Goal: Information Seeking & Learning: Learn about a topic

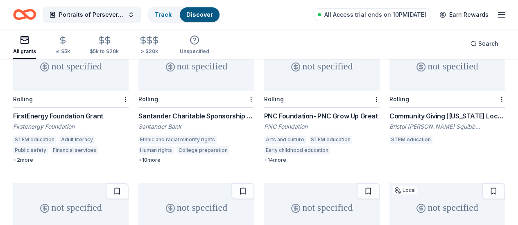
scroll to position [104, 0]
click at [389, 91] on div "Rolling" at bounding box center [446, 99] width 115 height 17
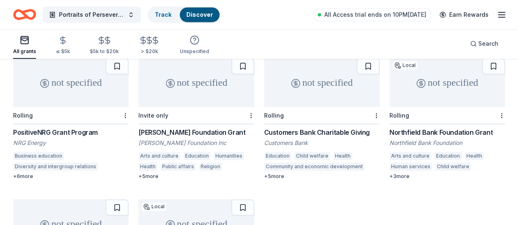
scroll to position [230, 0]
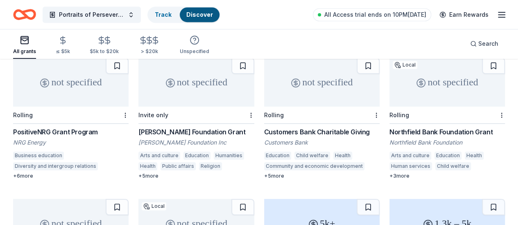
click at [138, 91] on div "not specified" at bounding box center [195, 82] width 115 height 49
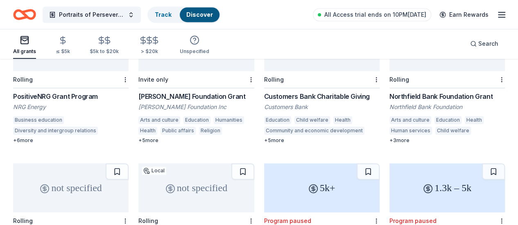
scroll to position [266, 0]
click at [254, 213] on div "Rolling" at bounding box center [195, 221] width 115 height 17
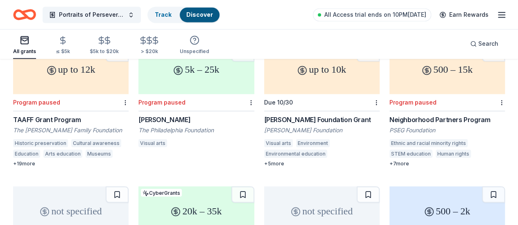
scroll to position [672, 0]
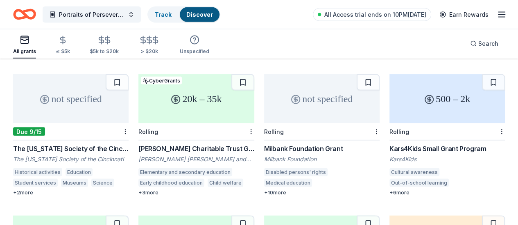
scroll to position [782, 0]
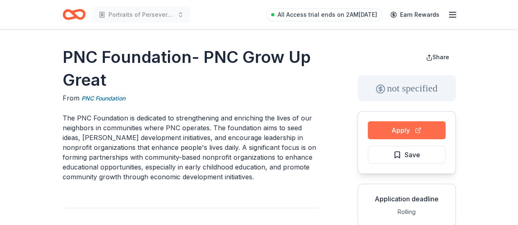
click at [419, 133] on button "Apply" at bounding box center [406, 131] width 78 height 18
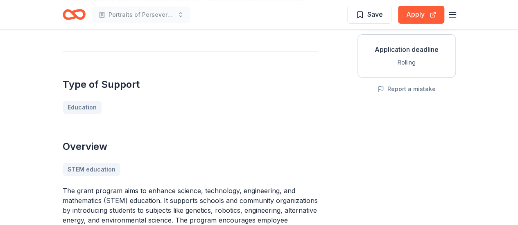
scroll to position [147, 0]
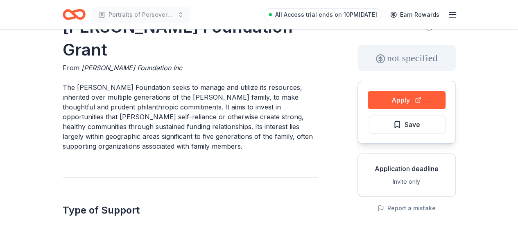
scroll to position [30, 0]
click at [421, 105] on button "Apply" at bounding box center [406, 101] width 78 height 18
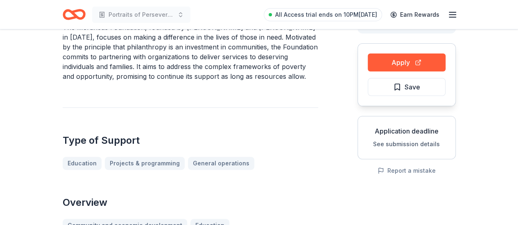
scroll to position [68, 0]
click at [418, 61] on button "Apply" at bounding box center [406, 63] width 78 height 18
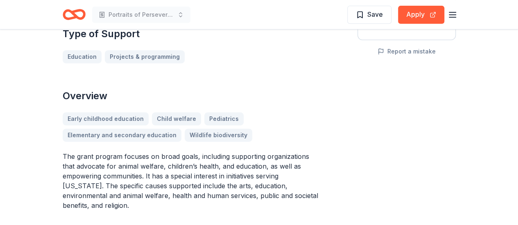
scroll to position [189, 0]
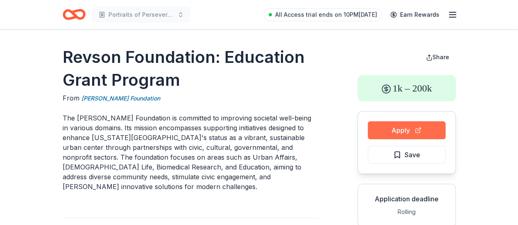
click at [427, 126] on button "Apply" at bounding box center [406, 131] width 78 height 18
click at [426, 131] on button "Apply" at bounding box center [406, 131] width 78 height 18
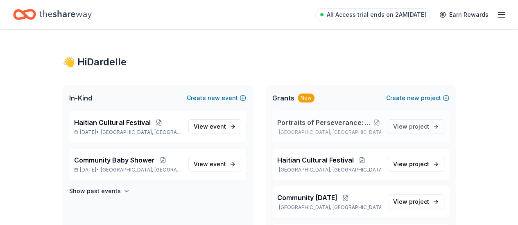
click at [357, 127] on span "Portraits of Perseverance: Haitian Lives in [US_STATE]" at bounding box center [324, 123] width 95 height 10
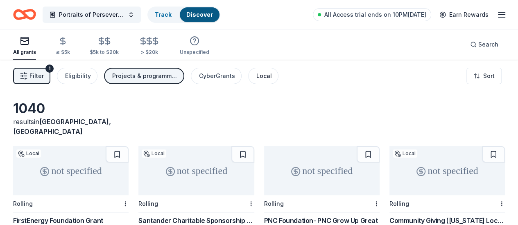
click at [272, 78] on div "Local" at bounding box center [264, 76] width 16 height 10
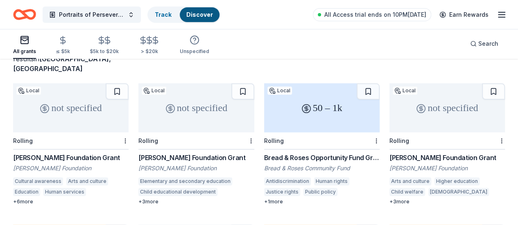
scroll to position [65, 0]
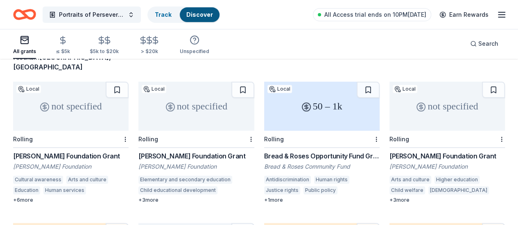
click at [82, 99] on div "not specified" at bounding box center [70, 106] width 115 height 49
click at [183, 119] on div "not specified" at bounding box center [195, 106] width 115 height 49
click at [282, 119] on div "50 – 1k" at bounding box center [321, 106] width 115 height 49
click at [389, 116] on div "not specified" at bounding box center [446, 106] width 115 height 49
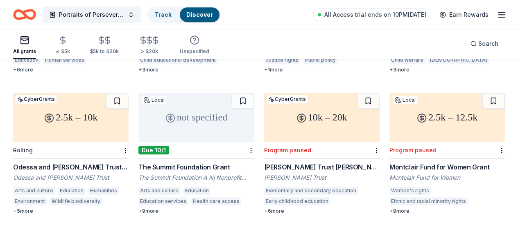
scroll to position [197, 0]
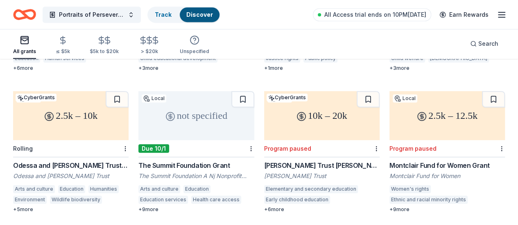
click at [138, 119] on div "not specified" at bounding box center [195, 115] width 115 height 49
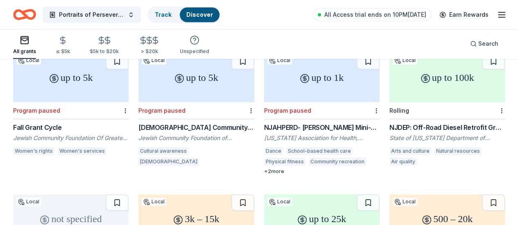
scroll to position [376, 0]
click at [389, 83] on div "up to 100k" at bounding box center [446, 77] width 115 height 49
click at [128, 195] on div "not specified" at bounding box center [70, 219] width 115 height 49
click at [254, 195] on div "3k – 15k" at bounding box center [195, 219] width 115 height 49
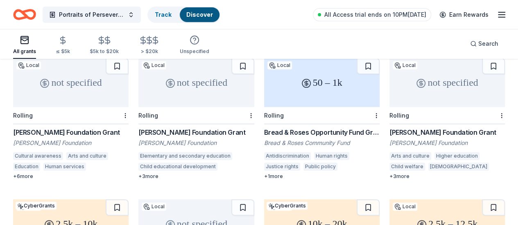
scroll to position [0, 0]
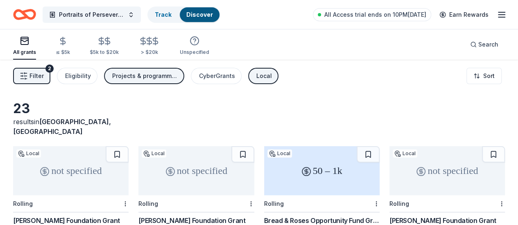
click at [272, 72] on div "Local" at bounding box center [264, 76] width 16 height 10
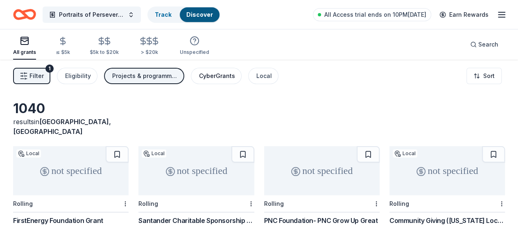
click at [229, 76] on div "CyberGrants" at bounding box center [217, 76] width 36 height 10
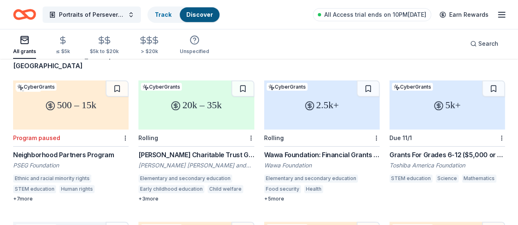
scroll to position [67, 0]
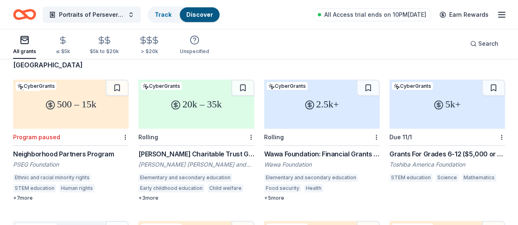
click at [190, 117] on div "20k – 35k" at bounding box center [195, 104] width 115 height 49
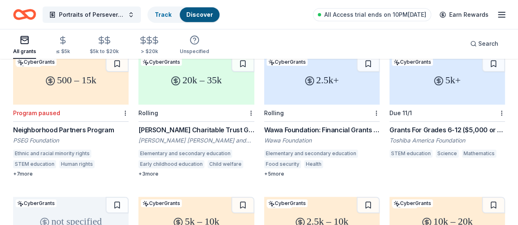
scroll to position [91, 0]
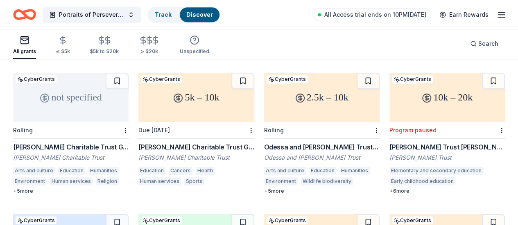
scroll to position [216, 0]
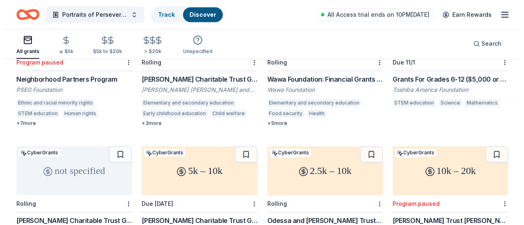
scroll to position [0, 0]
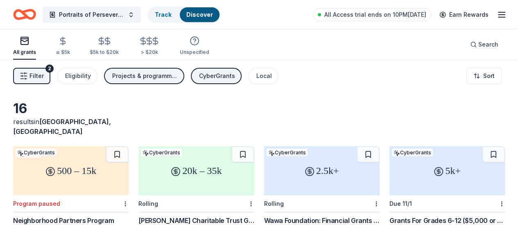
click at [166, 76] on div "Projects & programming, Education, Exhibitions" at bounding box center [144, 76] width 65 height 10
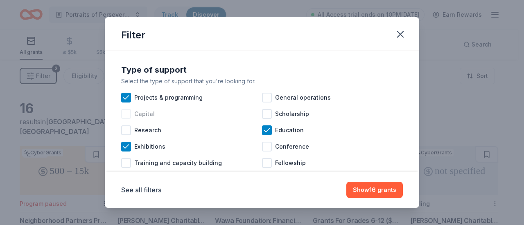
click at [150, 114] on span "Capital" at bounding box center [144, 114] width 20 height 10
click at [156, 97] on span "Projects & programming" at bounding box center [168, 98] width 68 height 10
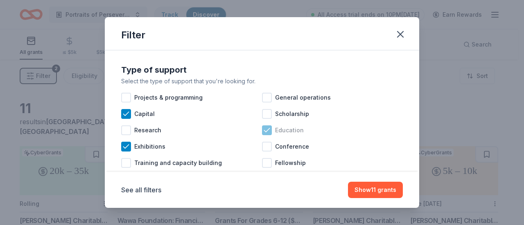
click at [288, 131] on span "Education" at bounding box center [289, 131] width 29 height 10
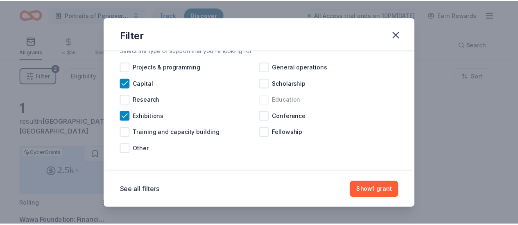
scroll to position [35, 0]
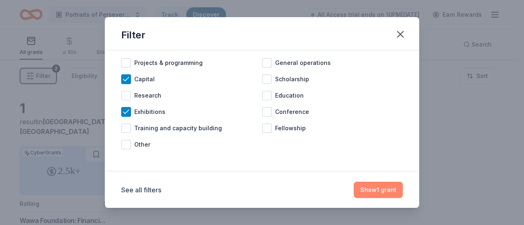
click at [384, 186] on button "Show 1 grant" at bounding box center [378, 190] width 49 height 16
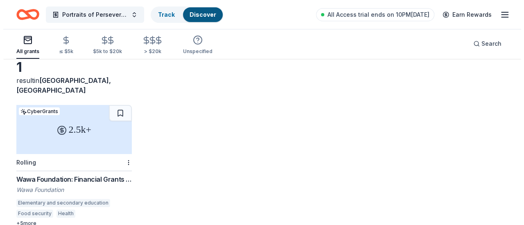
scroll to position [0, 0]
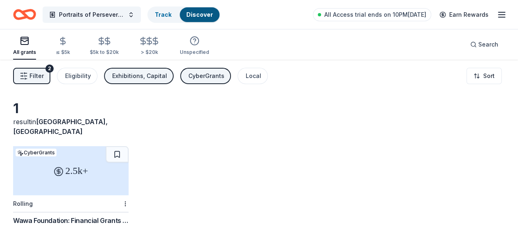
click at [159, 76] on div "Exhibitions, Capital" at bounding box center [139, 76] width 55 height 10
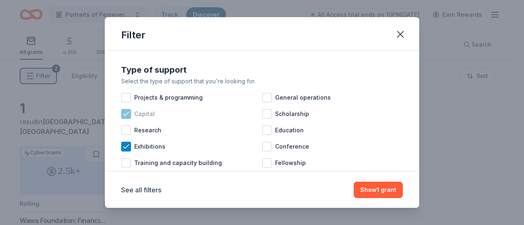
click at [149, 115] on span "Capital" at bounding box center [144, 114] width 20 height 10
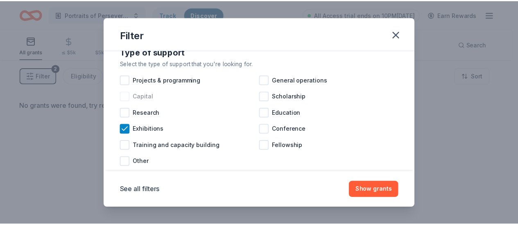
scroll to position [35, 0]
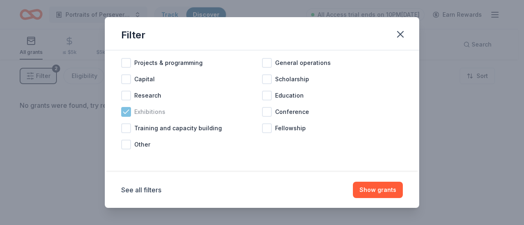
click at [133, 114] on div "Exhibitions" at bounding box center [191, 112] width 141 height 16
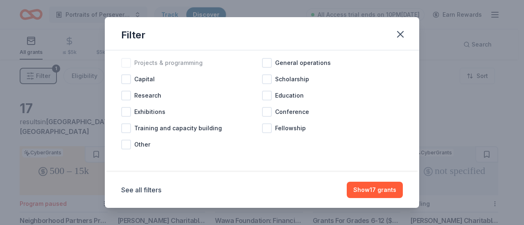
click at [195, 63] on span "Projects & programming" at bounding box center [168, 63] width 68 height 10
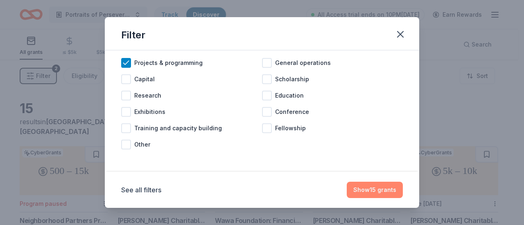
click at [381, 191] on button "Show 15 grants" at bounding box center [375, 190] width 56 height 16
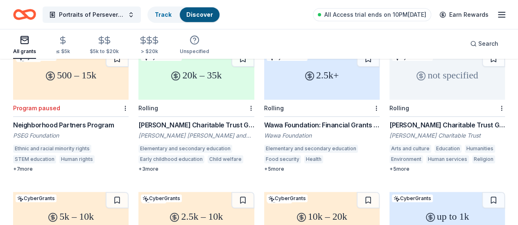
scroll to position [95, 0]
click at [179, 100] on div "Rolling" at bounding box center [195, 108] width 115 height 17
click at [389, 100] on div "Rolling" at bounding box center [446, 108] width 115 height 17
click at [128, 193] on div "5k – 10k" at bounding box center [70, 217] width 115 height 49
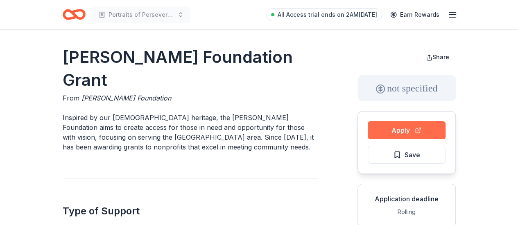
click at [415, 127] on button "Apply" at bounding box center [406, 131] width 78 height 18
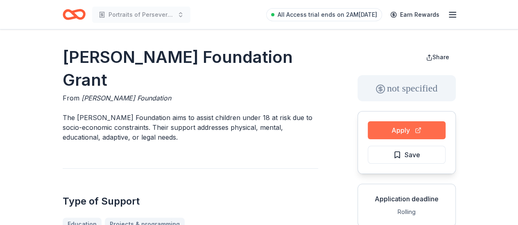
click at [410, 135] on button "Apply" at bounding box center [406, 131] width 78 height 18
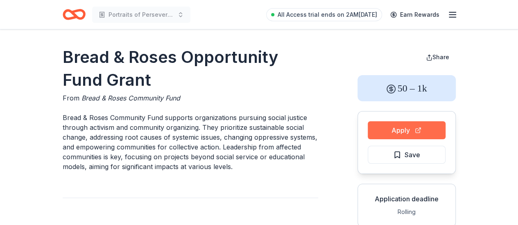
click at [417, 134] on button "Apply" at bounding box center [406, 131] width 78 height 18
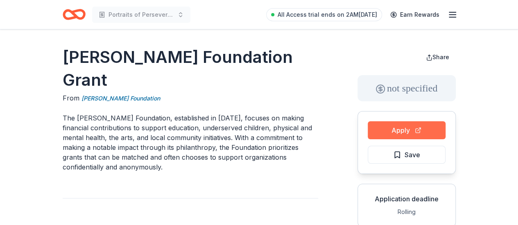
click at [408, 134] on button "Apply" at bounding box center [406, 131] width 78 height 18
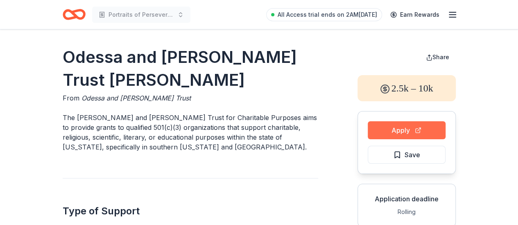
click at [401, 128] on button "Apply" at bounding box center [406, 131] width 78 height 18
click at [414, 133] on button "Apply" at bounding box center [406, 131] width 78 height 18
click at [411, 128] on button "Apply" at bounding box center [406, 131] width 78 height 18
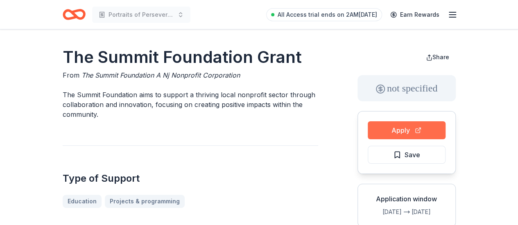
click at [408, 130] on button "Apply" at bounding box center [406, 131] width 78 height 18
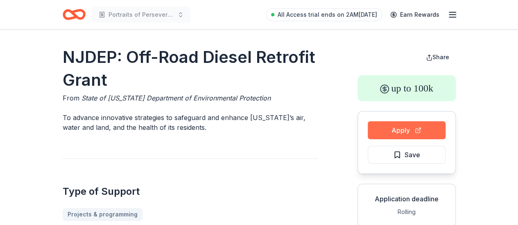
click at [414, 134] on button "Apply" at bounding box center [406, 131] width 78 height 18
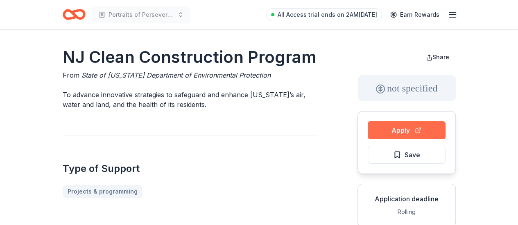
click at [422, 127] on button "Apply" at bounding box center [406, 131] width 78 height 18
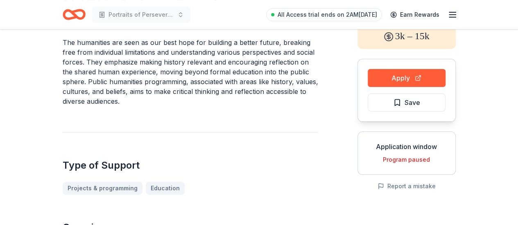
scroll to position [53, 0]
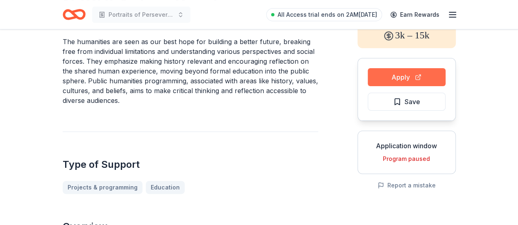
click at [417, 83] on button "Apply" at bounding box center [406, 77] width 78 height 18
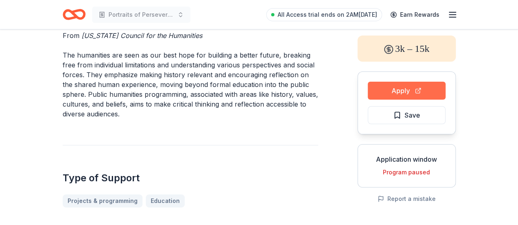
scroll to position [0, 0]
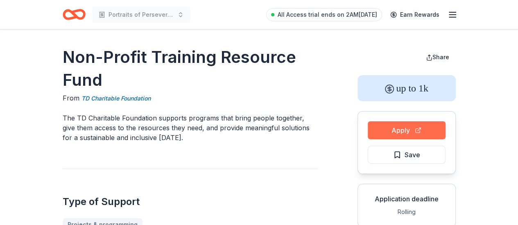
click at [399, 135] on button "Apply" at bounding box center [406, 131] width 78 height 18
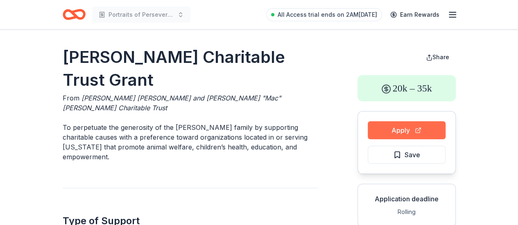
click at [413, 135] on button "Apply" at bounding box center [406, 131] width 78 height 18
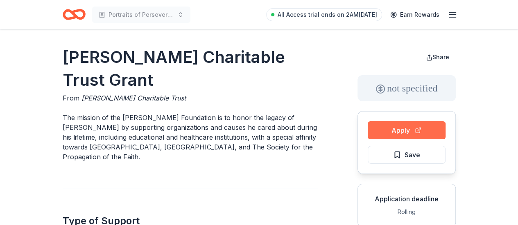
click at [411, 134] on button "Apply" at bounding box center [406, 131] width 78 height 18
